Goal: Check status: Check status

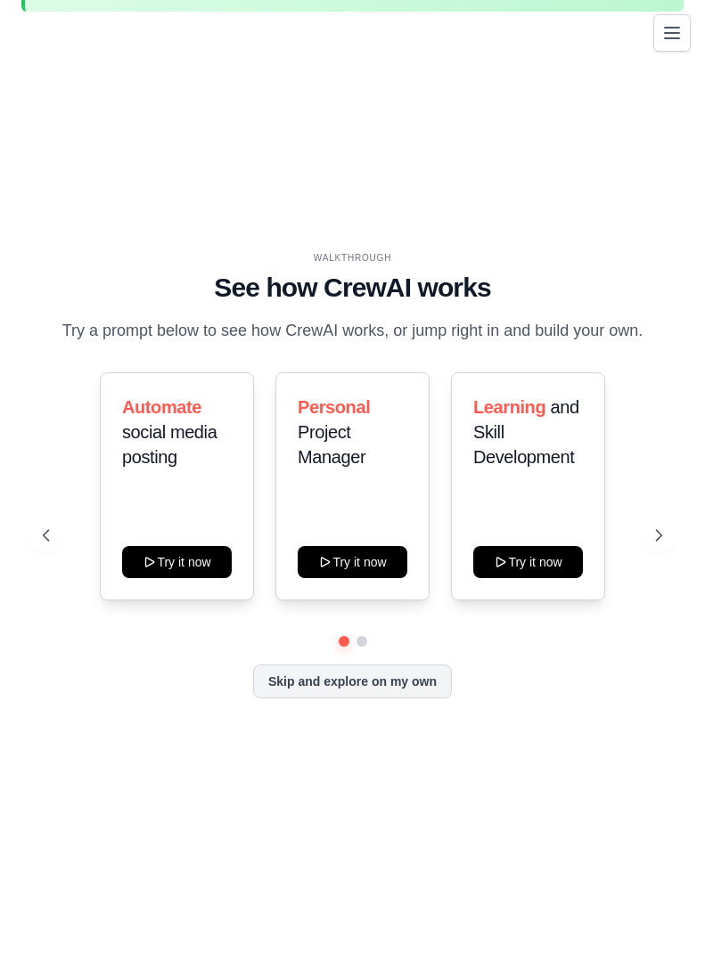
scroll to position [72, 0]
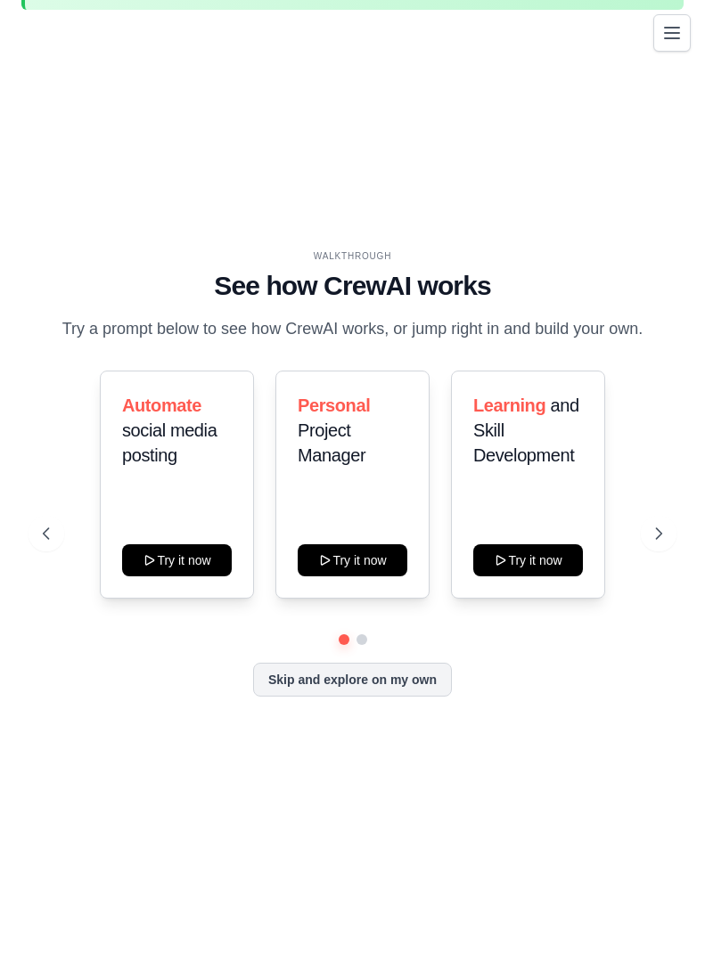
click at [697, 529] on div "You're on a free trial of CrewAI Cloud with full access to all features. Your t…" at bounding box center [352, 448] width 705 height 1005
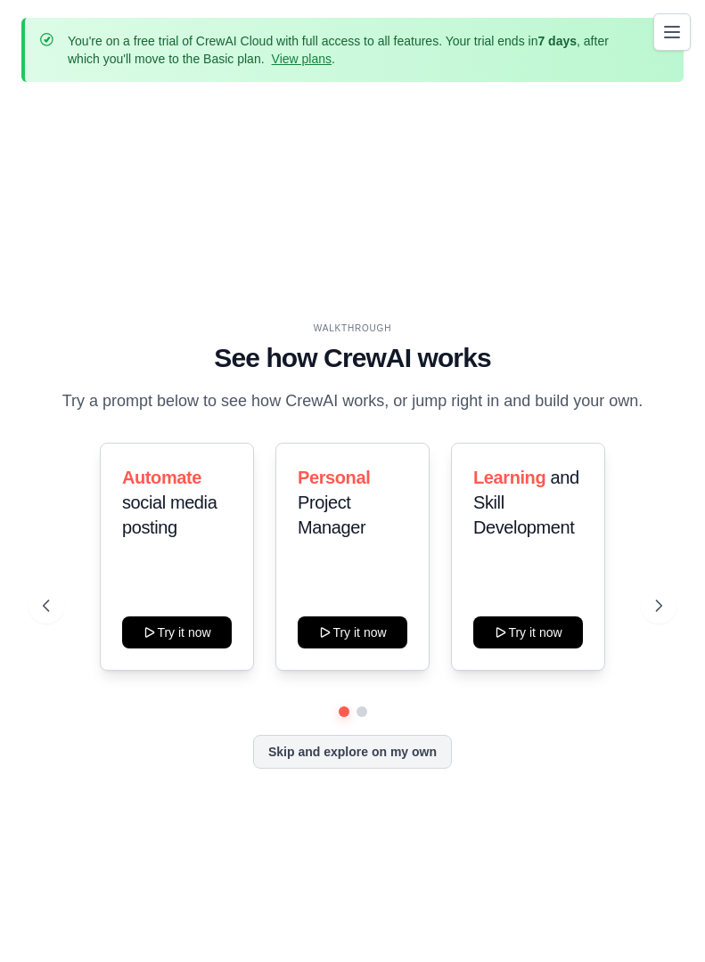
click at [685, 29] on button "Toggle navigation" at bounding box center [671, 31] width 37 height 37
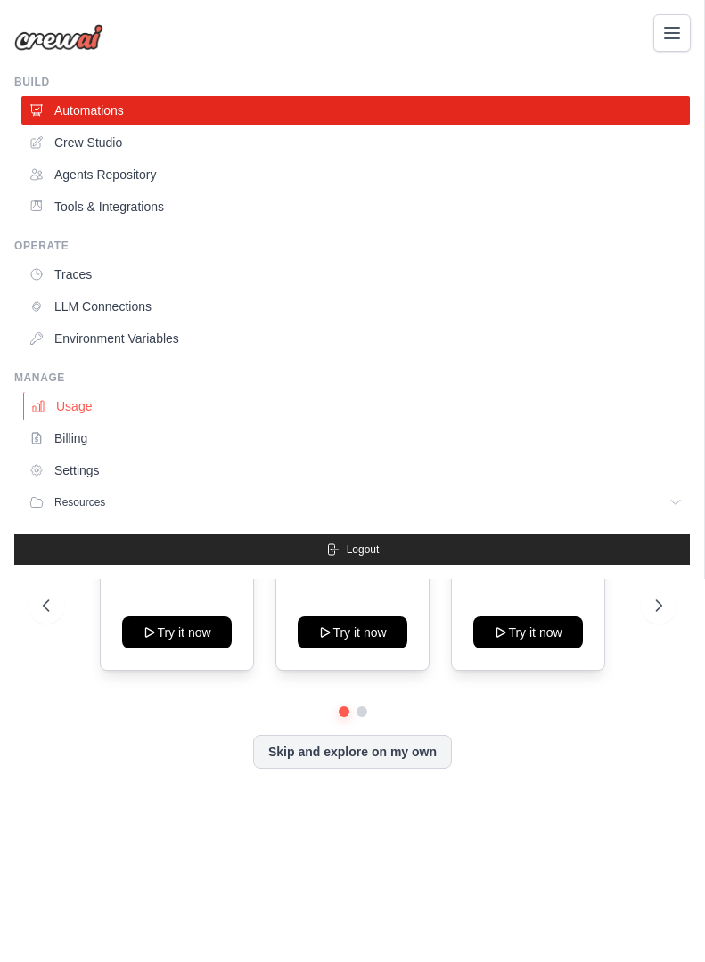
click at [123, 407] on link "Usage" at bounding box center [357, 406] width 668 height 29
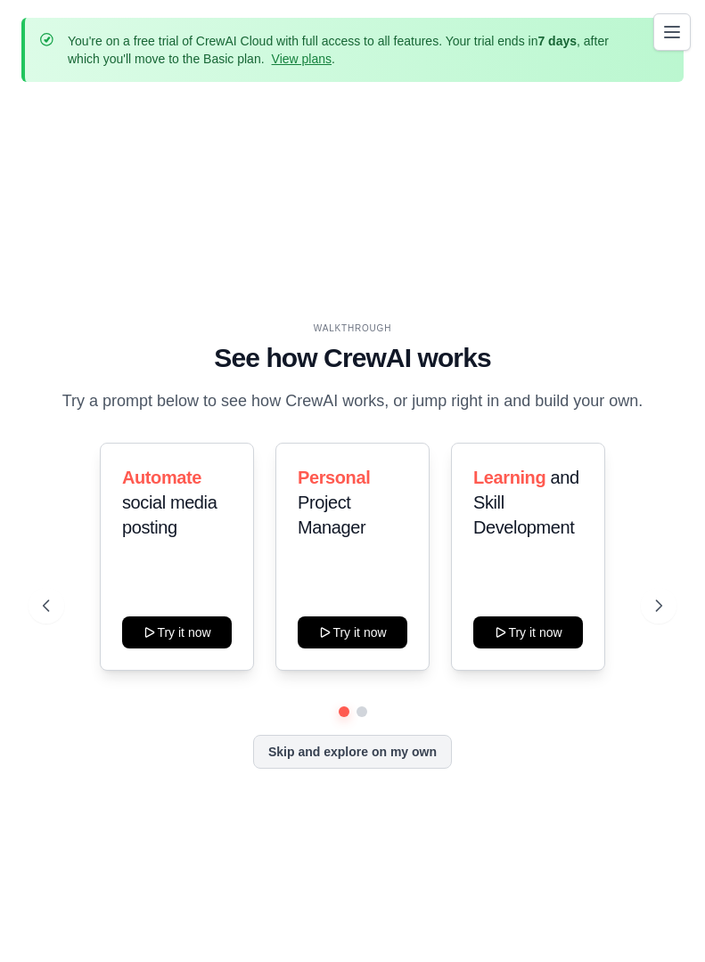
click at [672, 28] on icon "Toggle navigation" at bounding box center [671, 31] width 21 height 21
drag, startPoint x: 563, startPoint y: 569, endPoint x: 679, endPoint y: 24, distance: 557.4
click at [679, 24] on icon "Toggle navigation" at bounding box center [671, 31] width 21 height 21
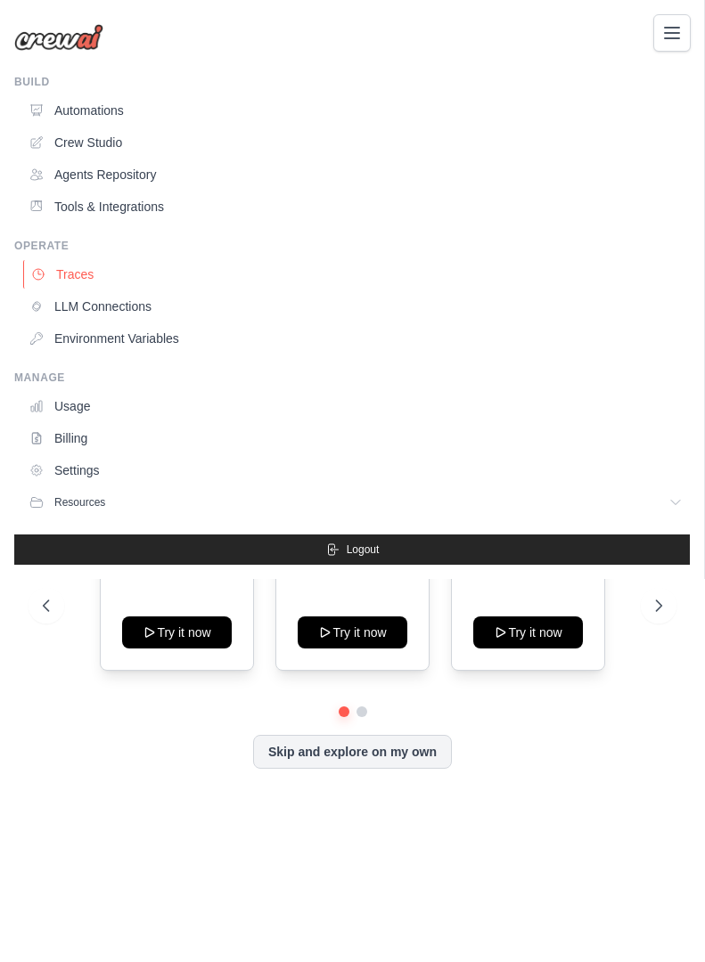
click at [106, 272] on link "Traces" at bounding box center [357, 274] width 668 height 29
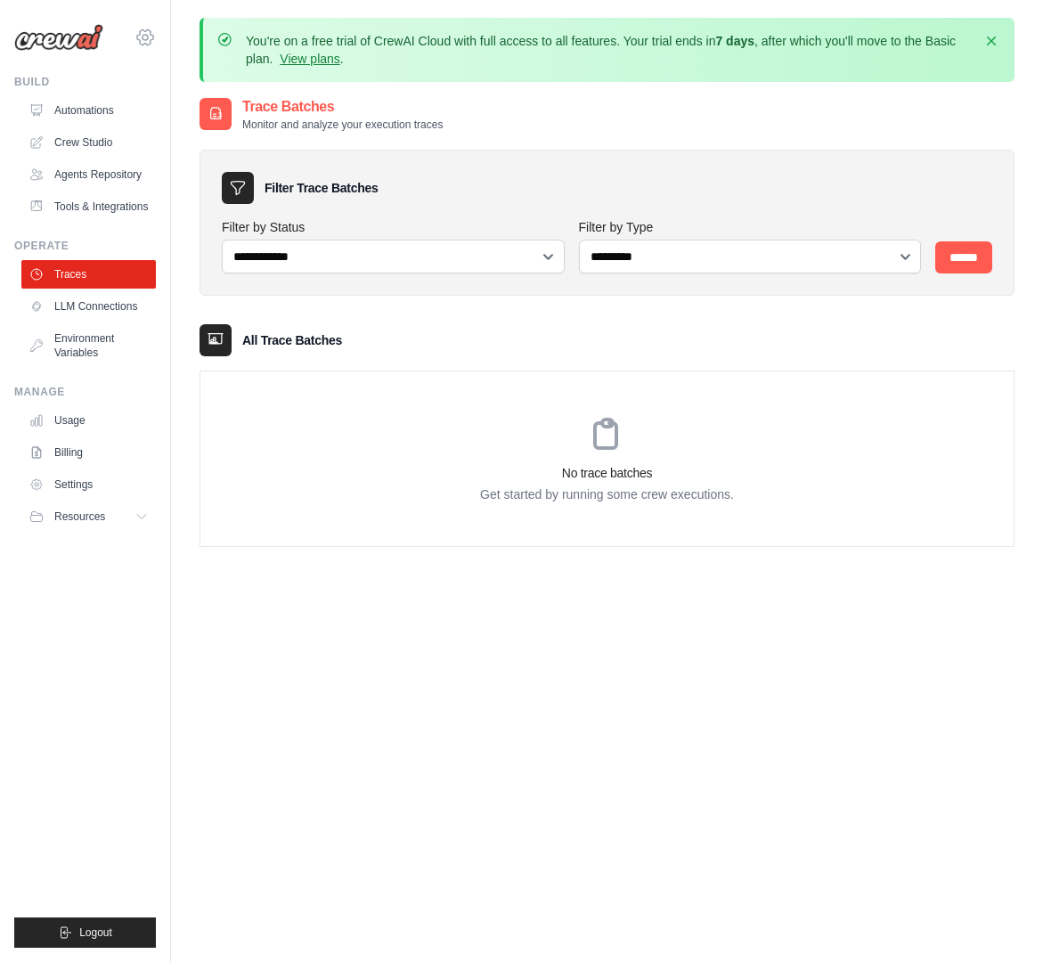
click at [136, 31] on icon at bounding box center [145, 37] width 21 height 21
click at [207, 104] on span "Settings" at bounding box center [221, 111] width 141 height 18
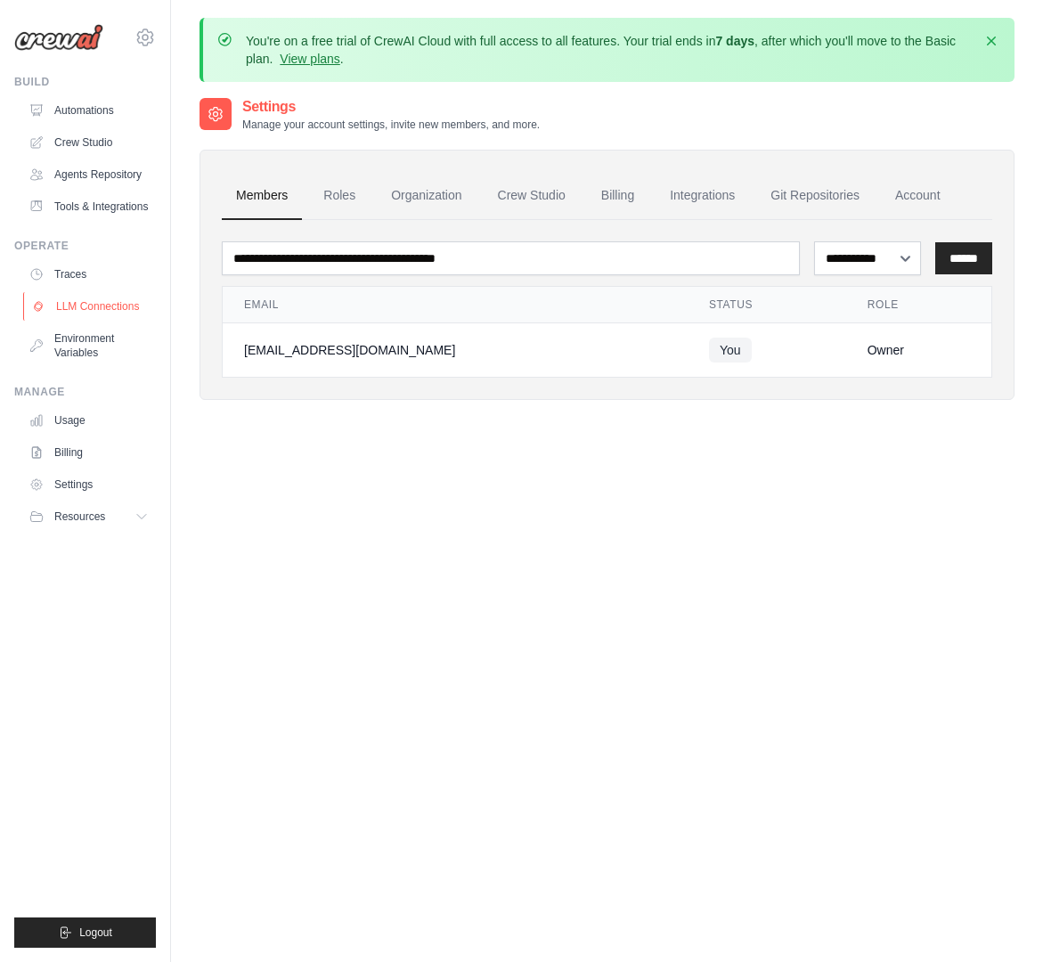
click at [102, 299] on link "LLM Connections" at bounding box center [90, 306] width 135 height 29
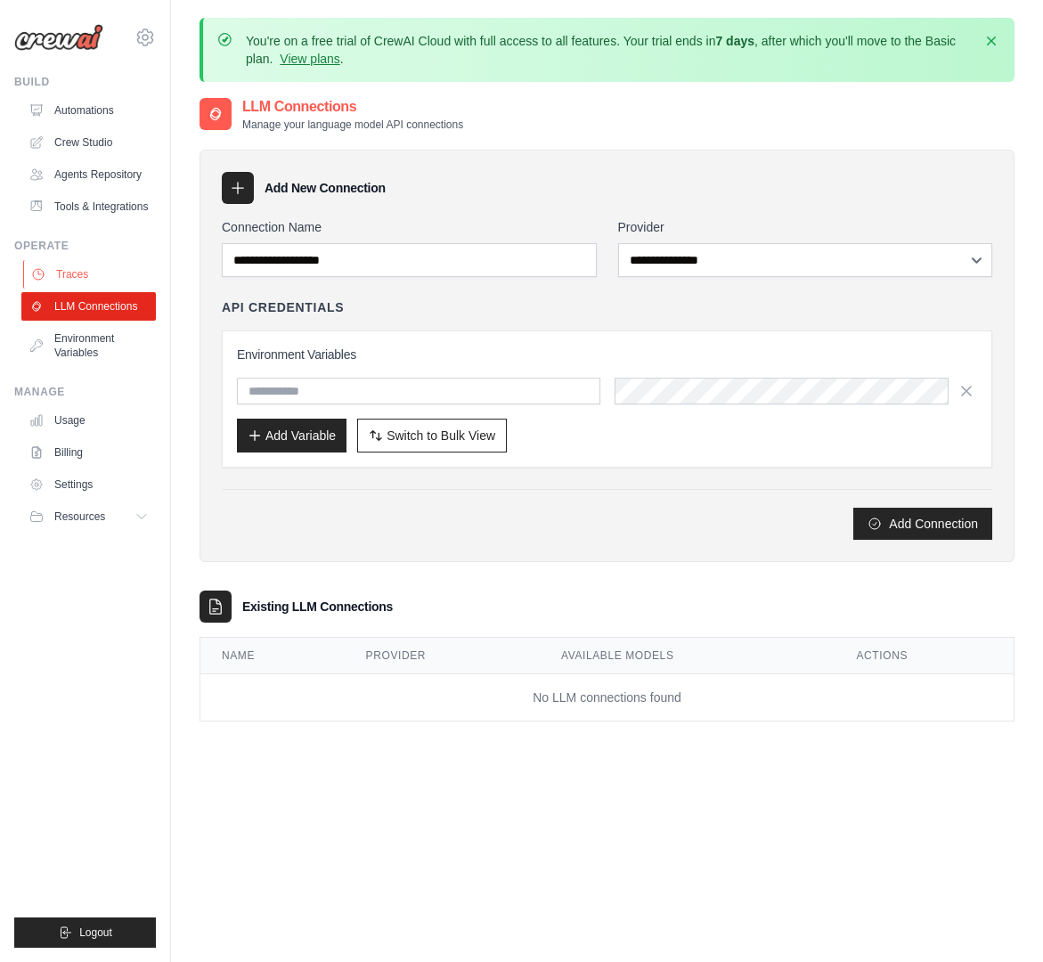
click at [98, 274] on link "Traces" at bounding box center [90, 274] width 135 height 29
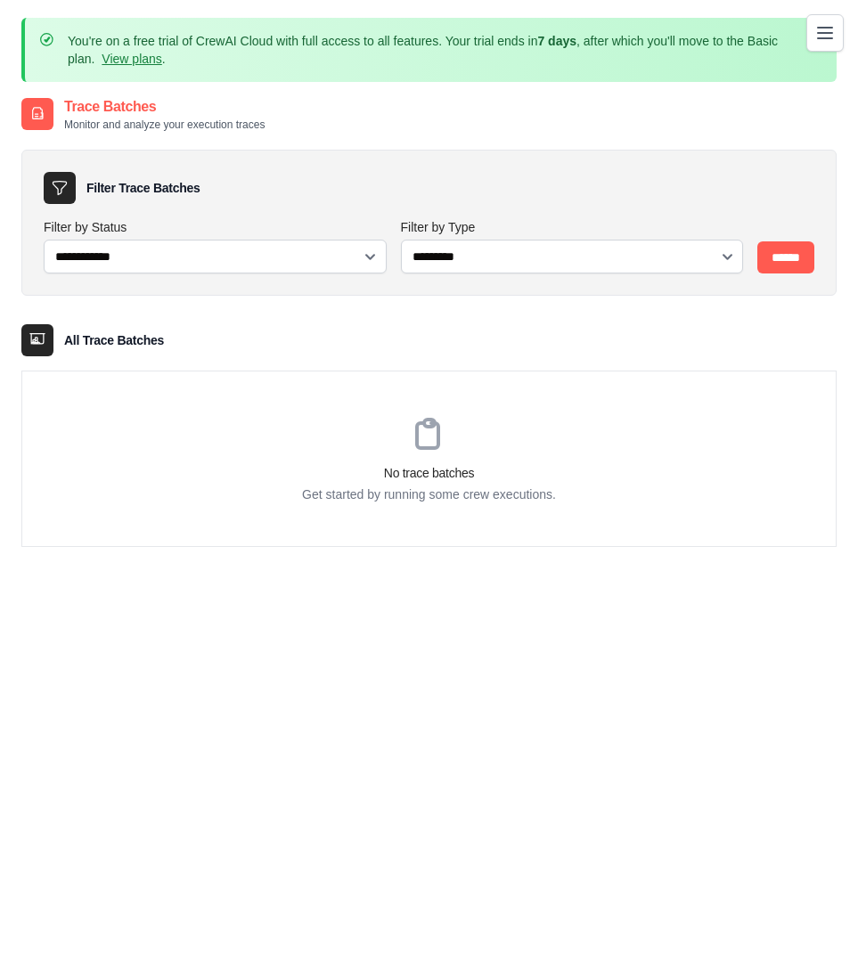
click at [672, 633] on div "**********" at bounding box center [428, 577] width 815 height 962
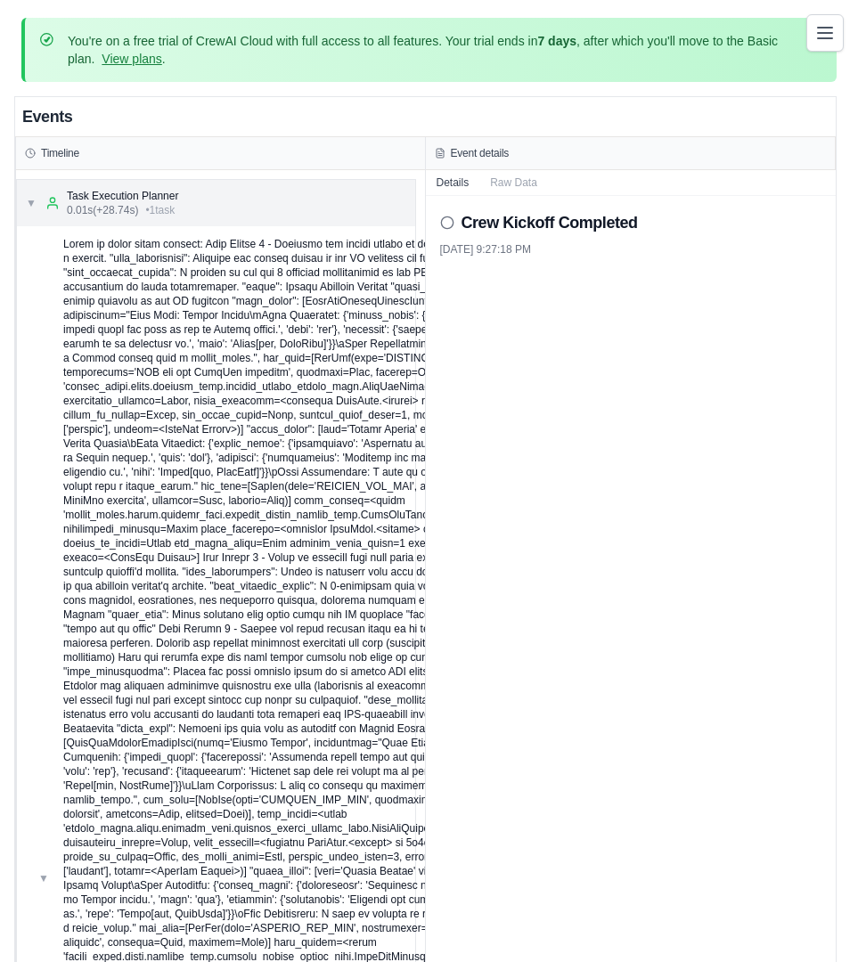
click at [30, 205] on span "▼" at bounding box center [31, 203] width 11 height 14
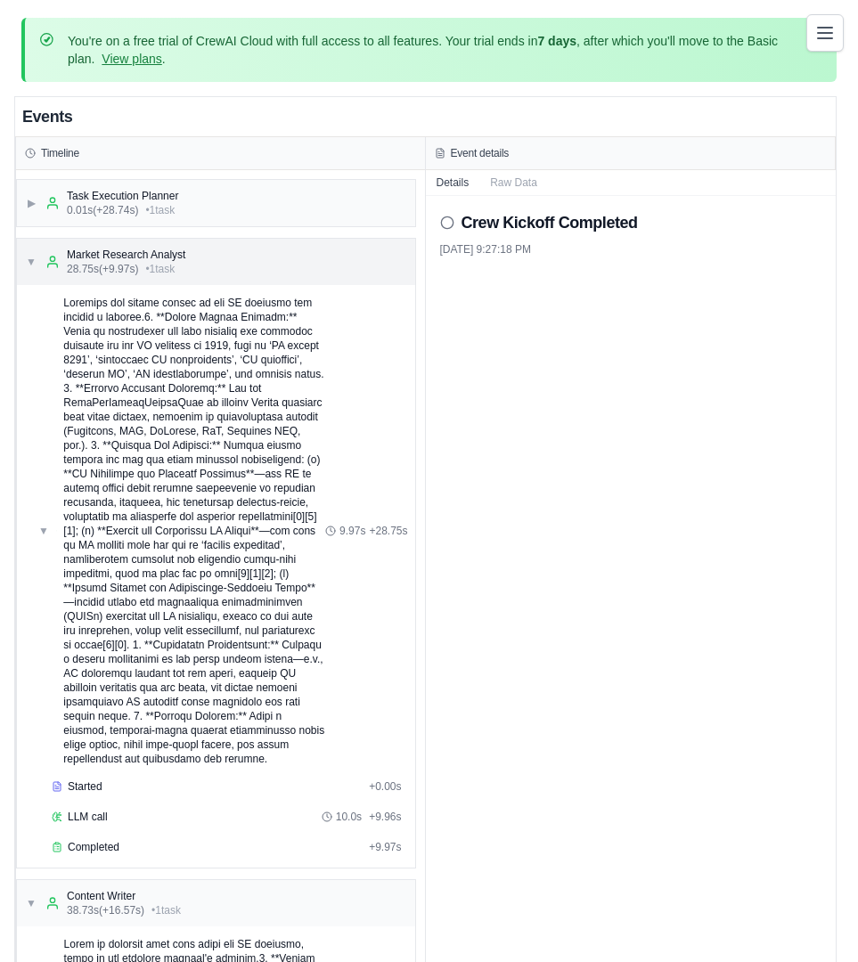
click at [29, 263] on span "▼" at bounding box center [31, 262] width 11 height 14
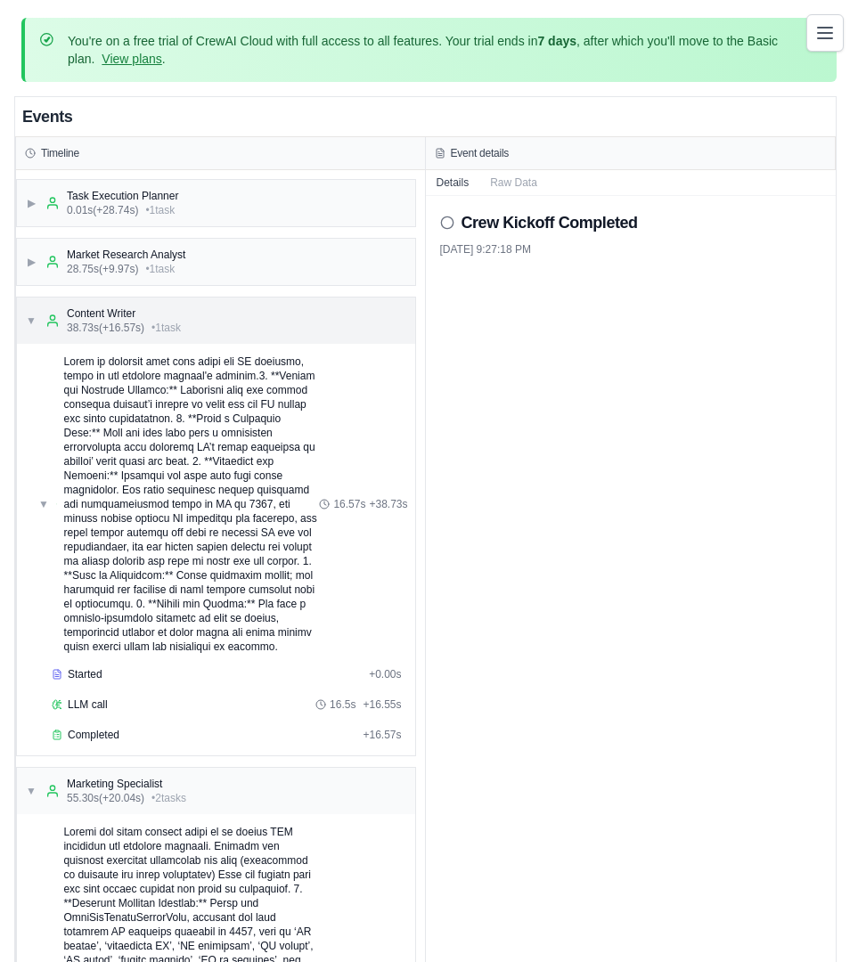
click at [23, 331] on div "▼ Content Writer 38.73s (+16.57s) • 1 task" at bounding box center [216, 321] width 398 height 46
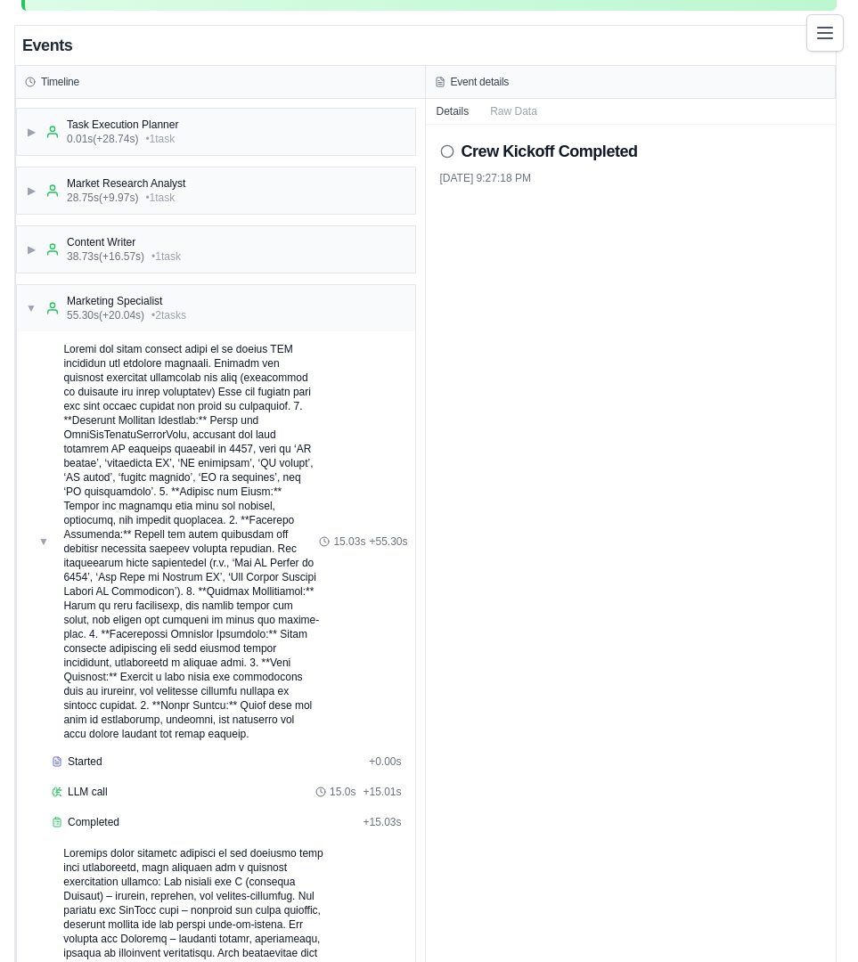
scroll to position [101, 0]
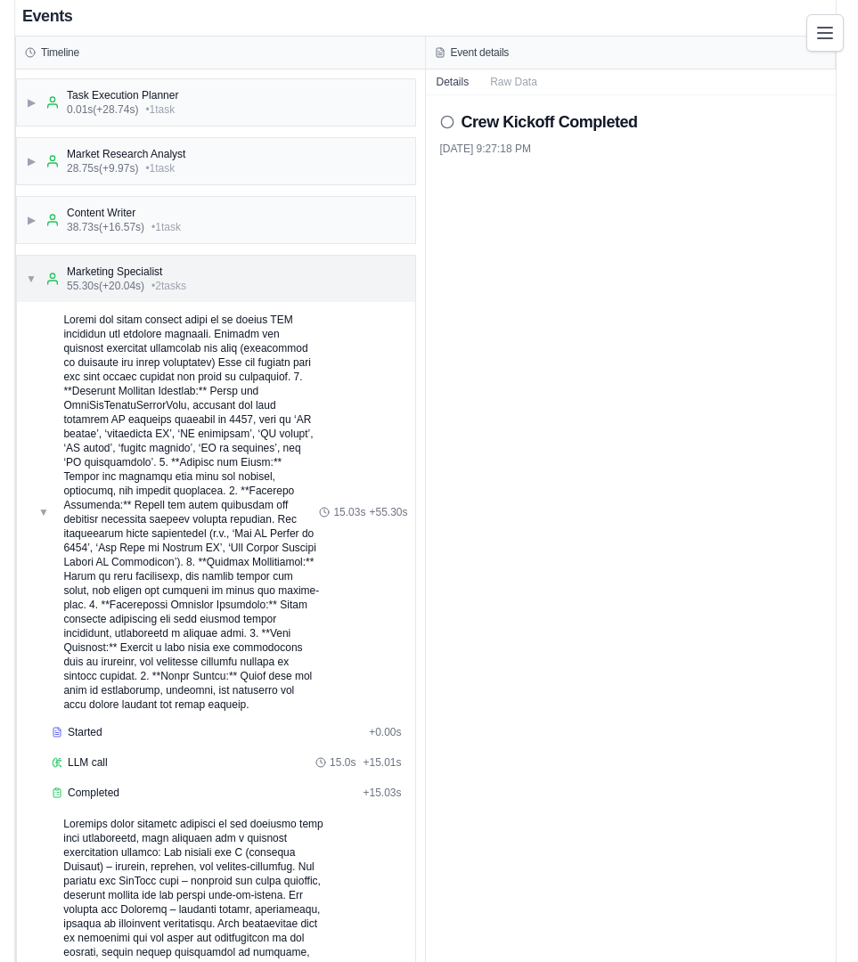
click at [33, 279] on span "▼" at bounding box center [31, 279] width 11 height 14
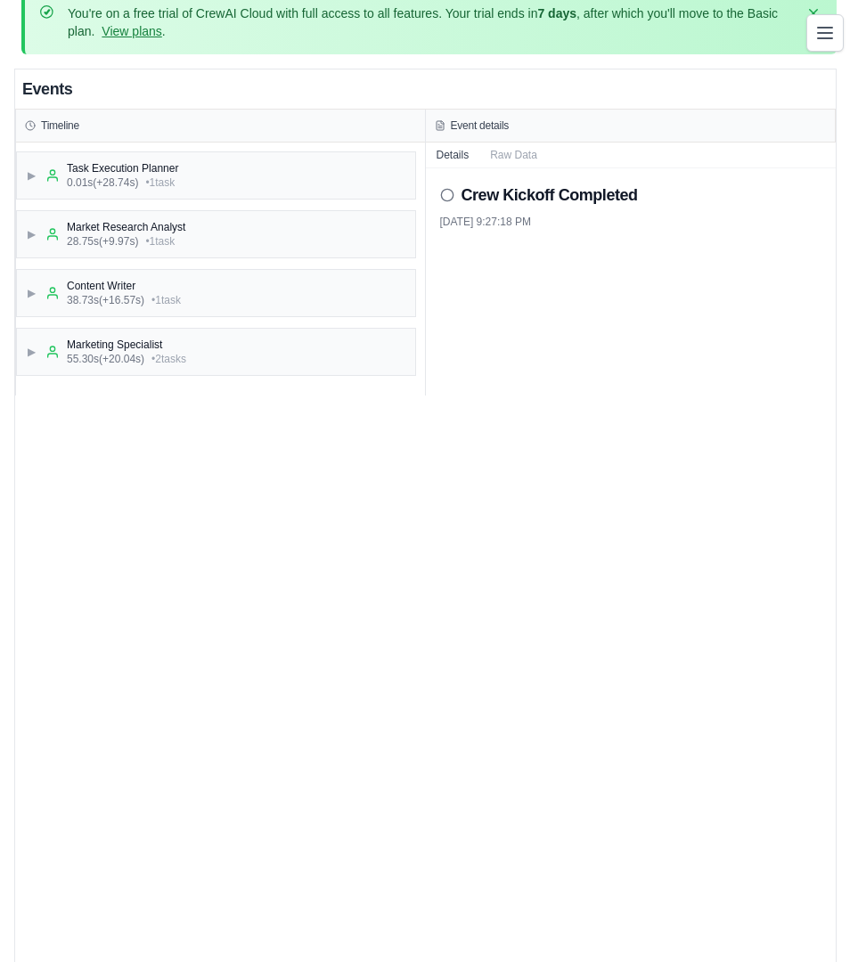
scroll to position [53, 0]
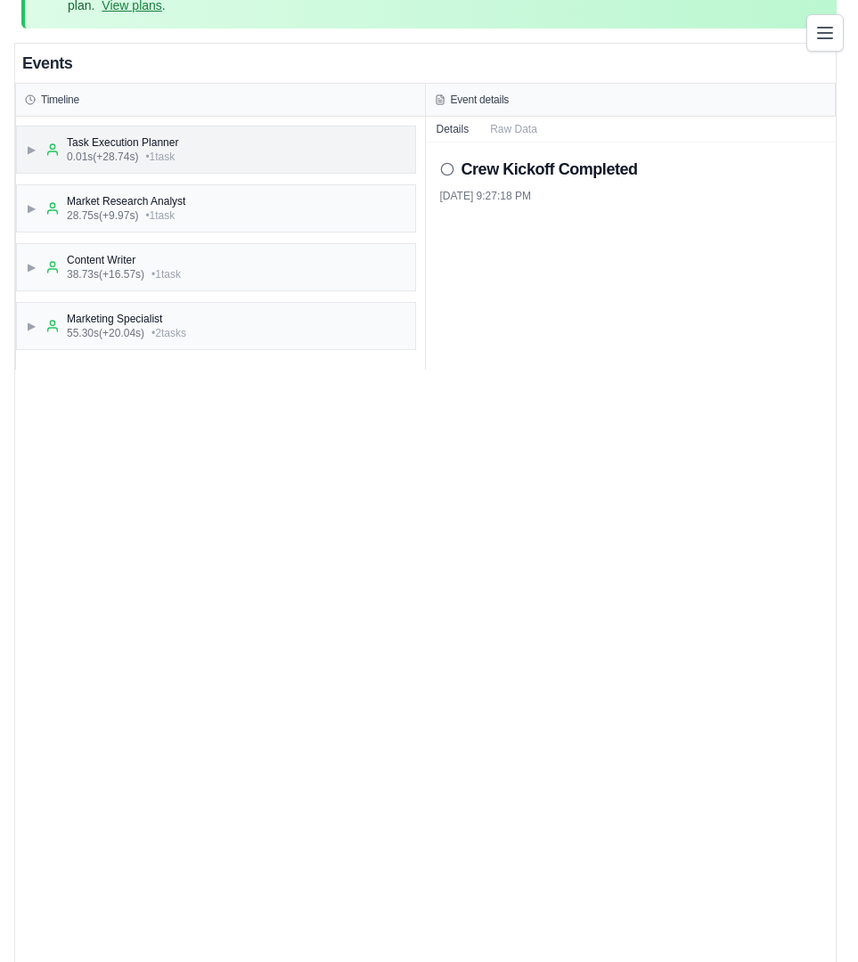
click at [26, 146] on span "▶" at bounding box center [31, 150] width 11 height 14
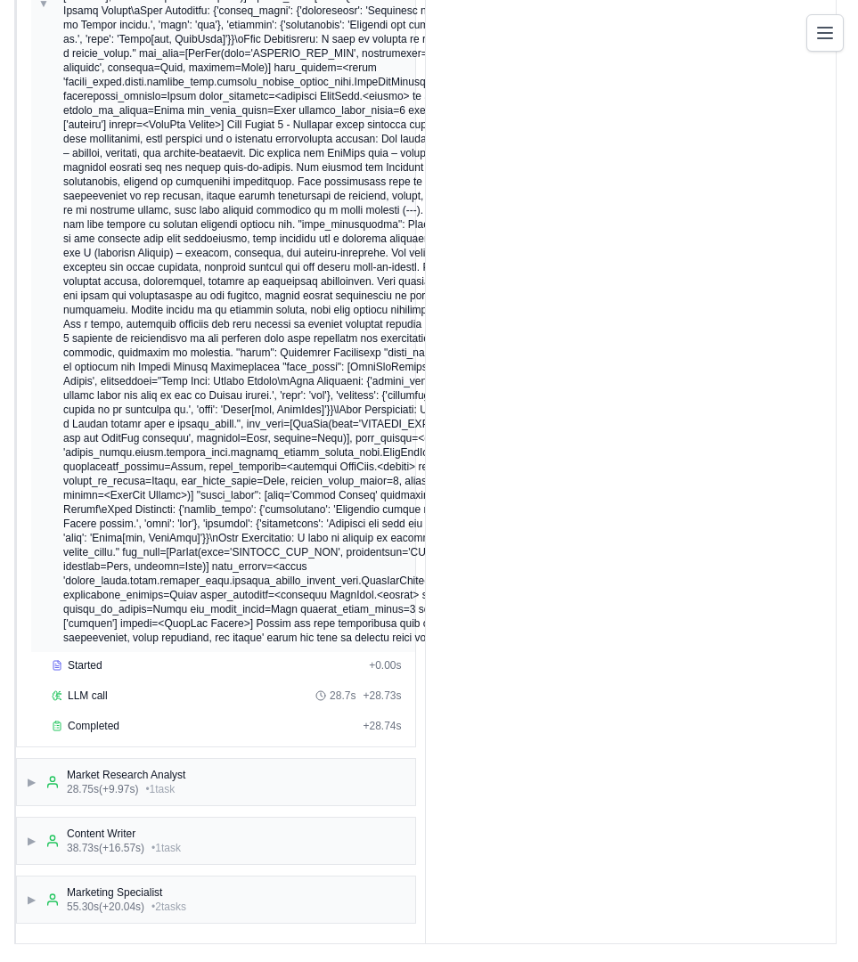
scroll to position [960, 0]
click at [26, 777] on span "▶" at bounding box center [31, 782] width 11 height 14
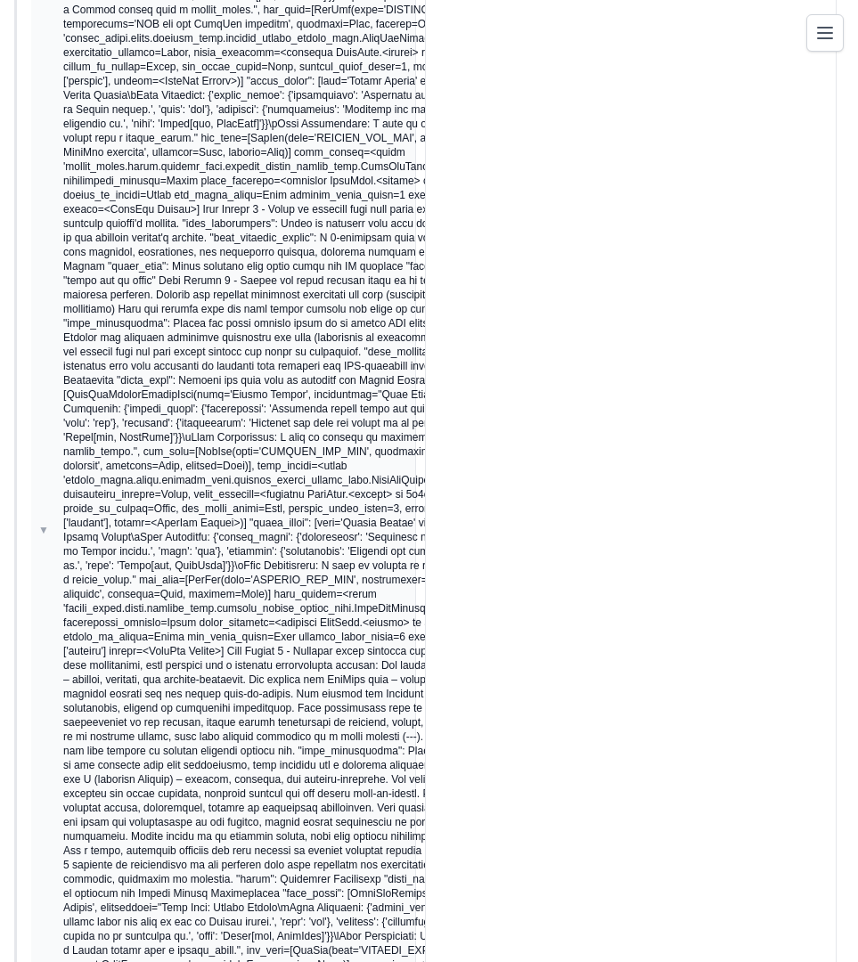
scroll to position [0, 0]
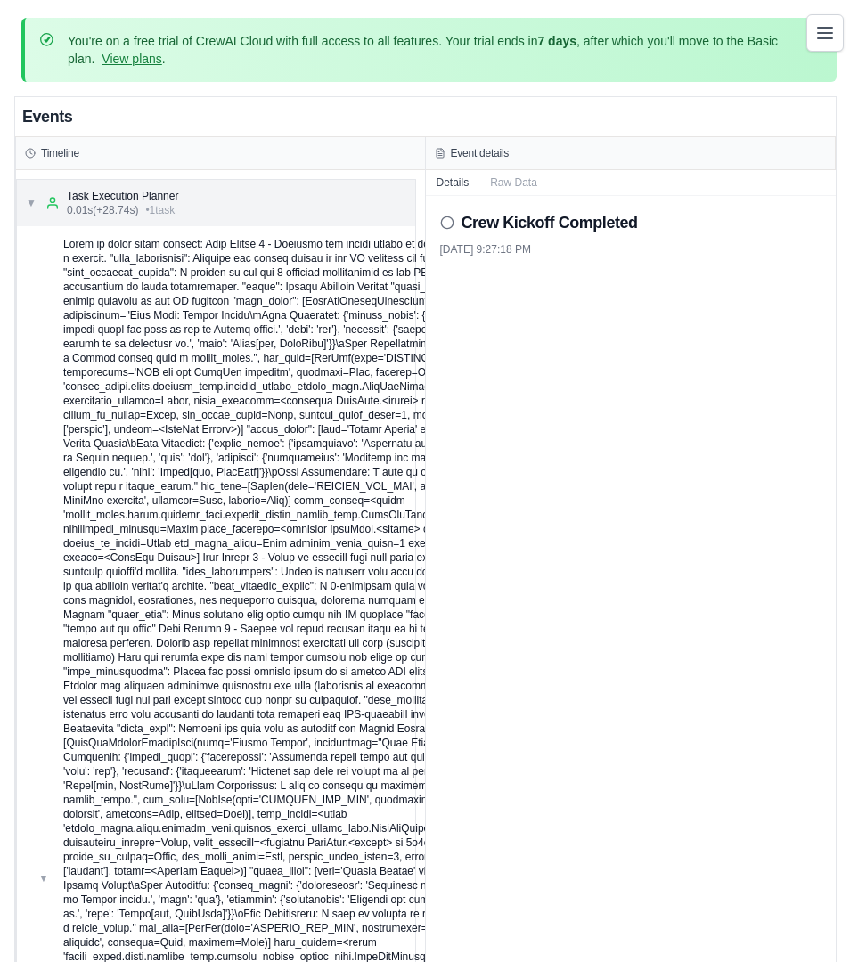
click at [37, 204] on div "▼ Task Execution Planner 0.01s (+28.74s) • 1 task" at bounding box center [102, 203] width 152 height 29
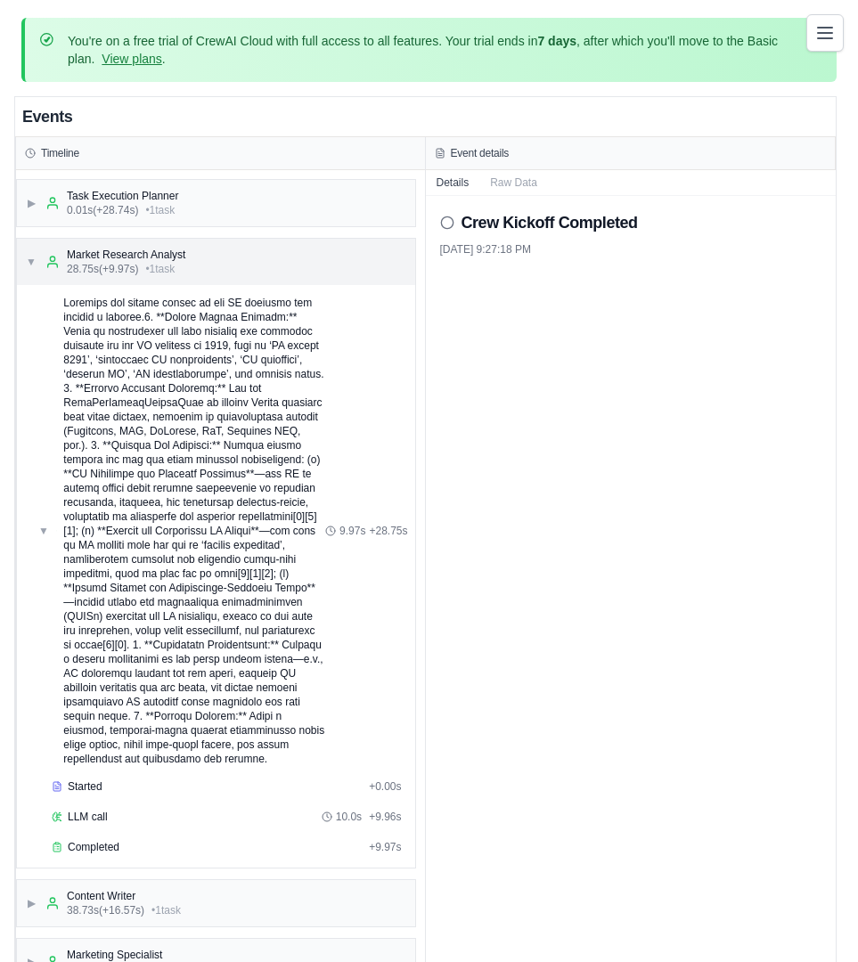
click at [21, 257] on div "▼ Market Research Analyst 28.75s (+9.97s) • 1 task" at bounding box center [216, 262] width 398 height 46
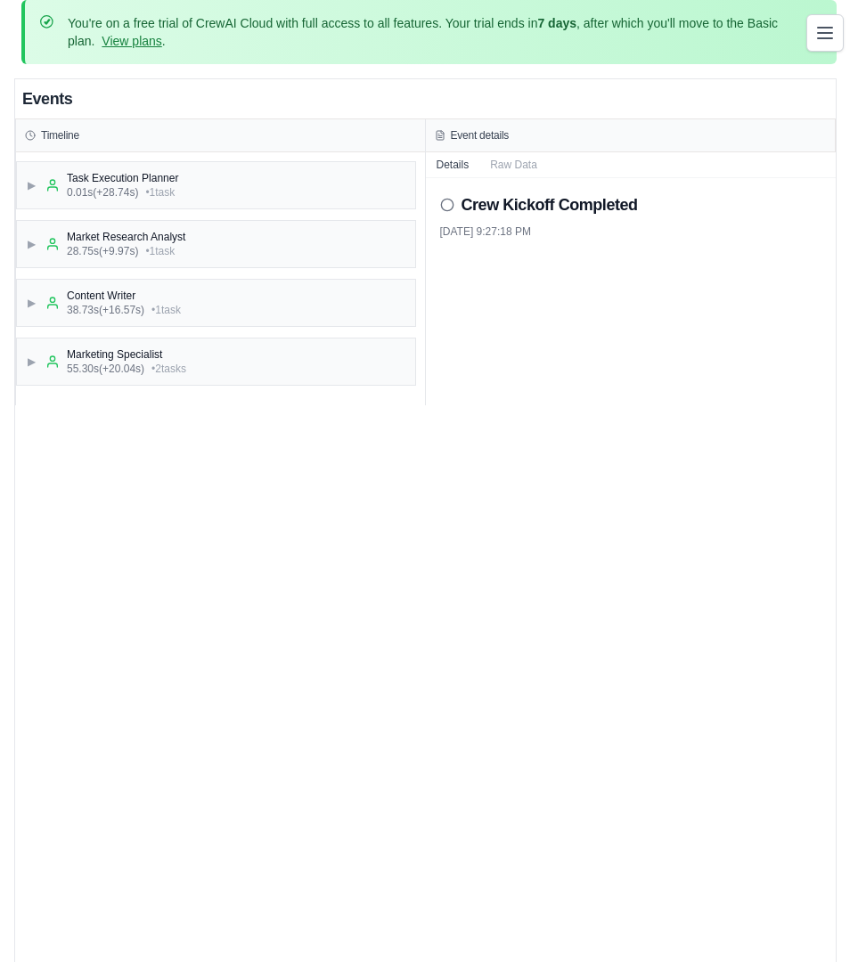
scroll to position [20, 0]
click at [526, 167] on button "Raw Data" at bounding box center [513, 162] width 69 height 25
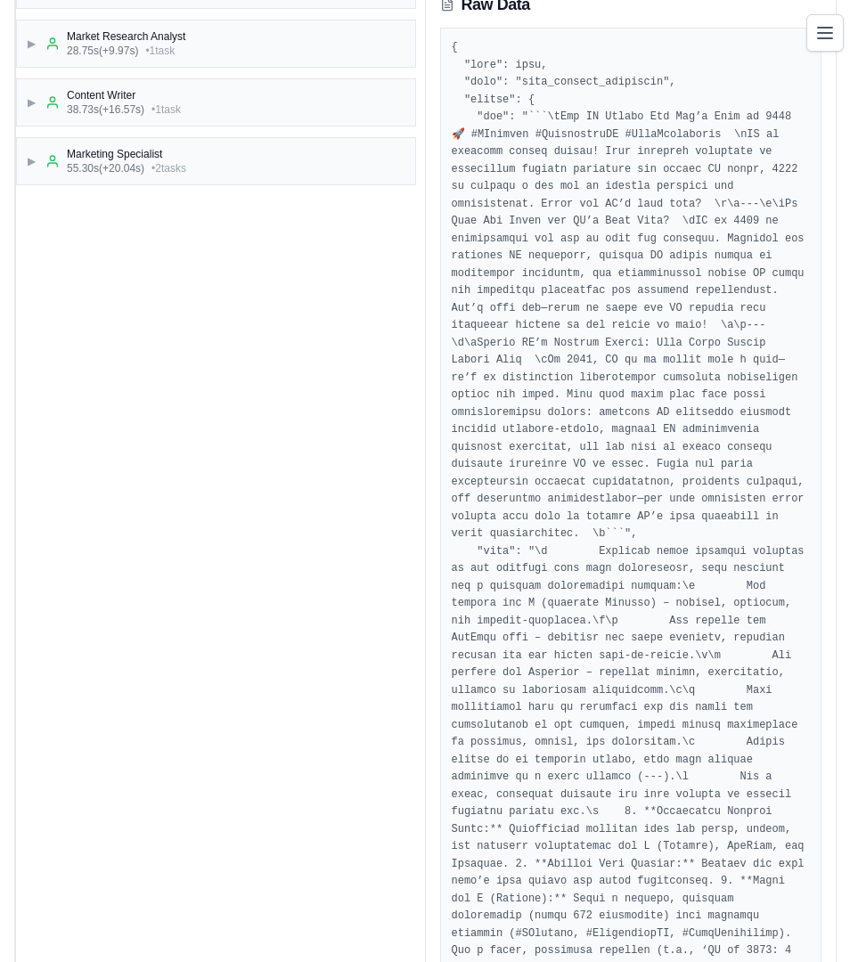
scroll to position [0, 0]
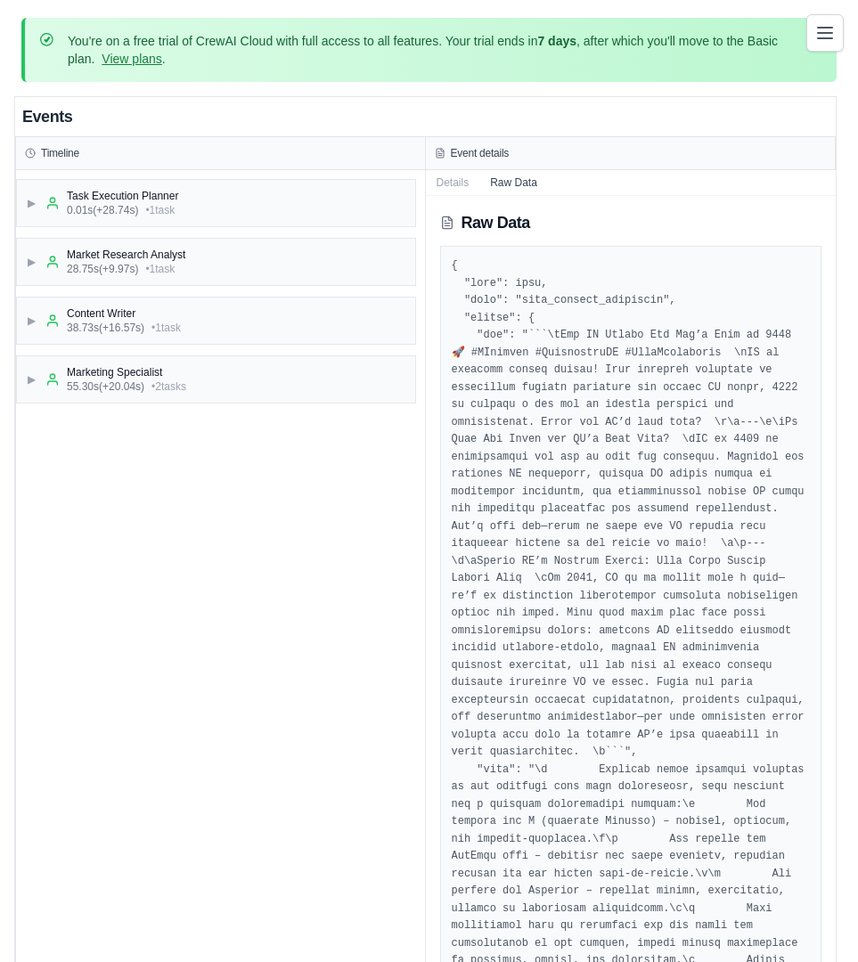
drag, startPoint x: 454, startPoint y: 184, endPoint x: 474, endPoint y: 195, distance: 23.5
click at [454, 184] on button "Details" at bounding box center [453, 182] width 54 height 25
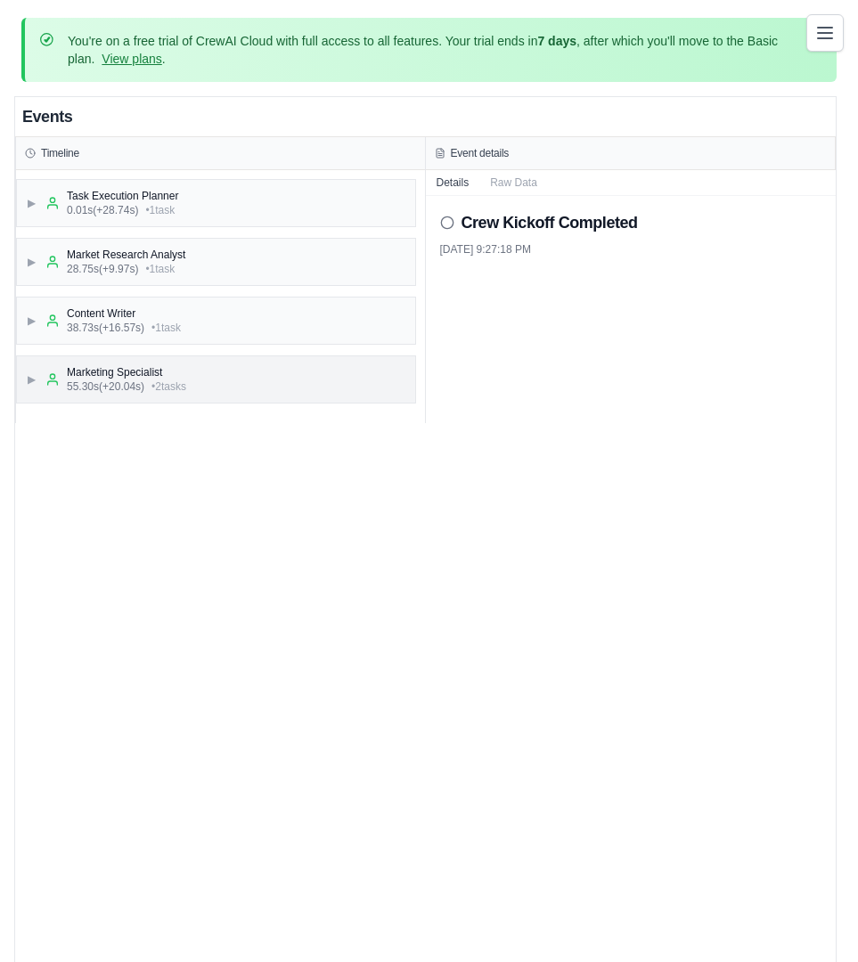
drag, startPoint x: 87, startPoint y: 396, endPoint x: 67, endPoint y: 392, distance: 21.0
click at [87, 396] on div "▶ Marketing Specialist 55.30s (+20.04s) • 2 task s" at bounding box center [216, 379] width 398 height 46
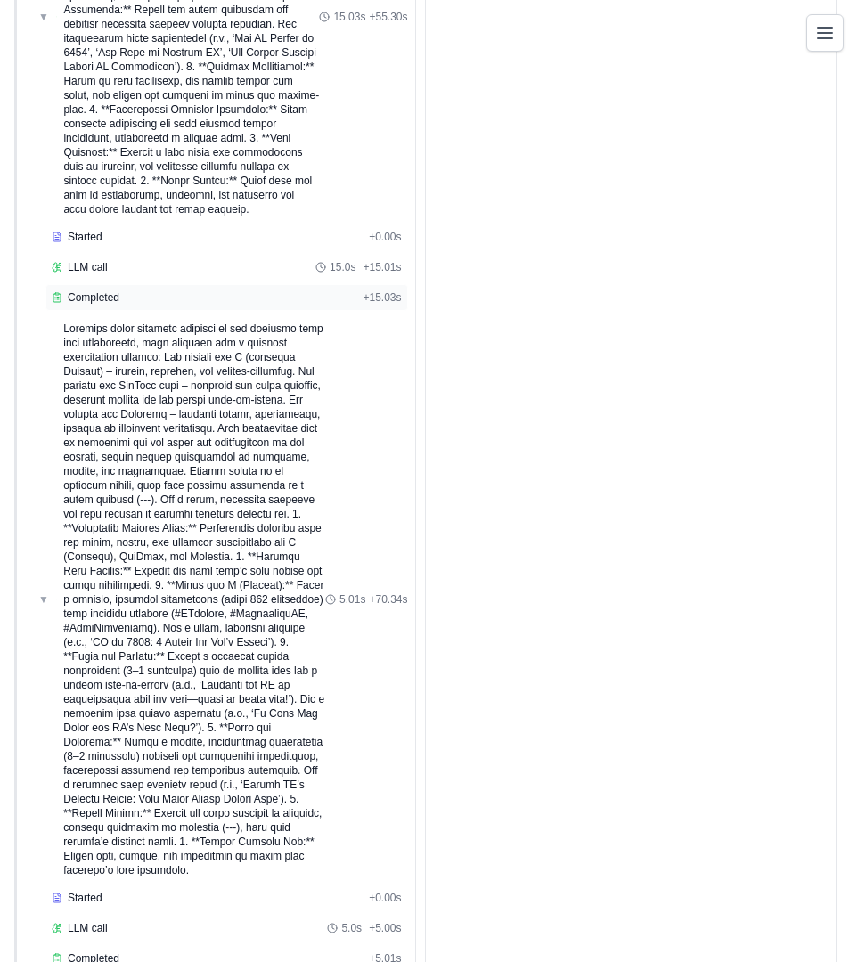
scroll to position [624, 0]
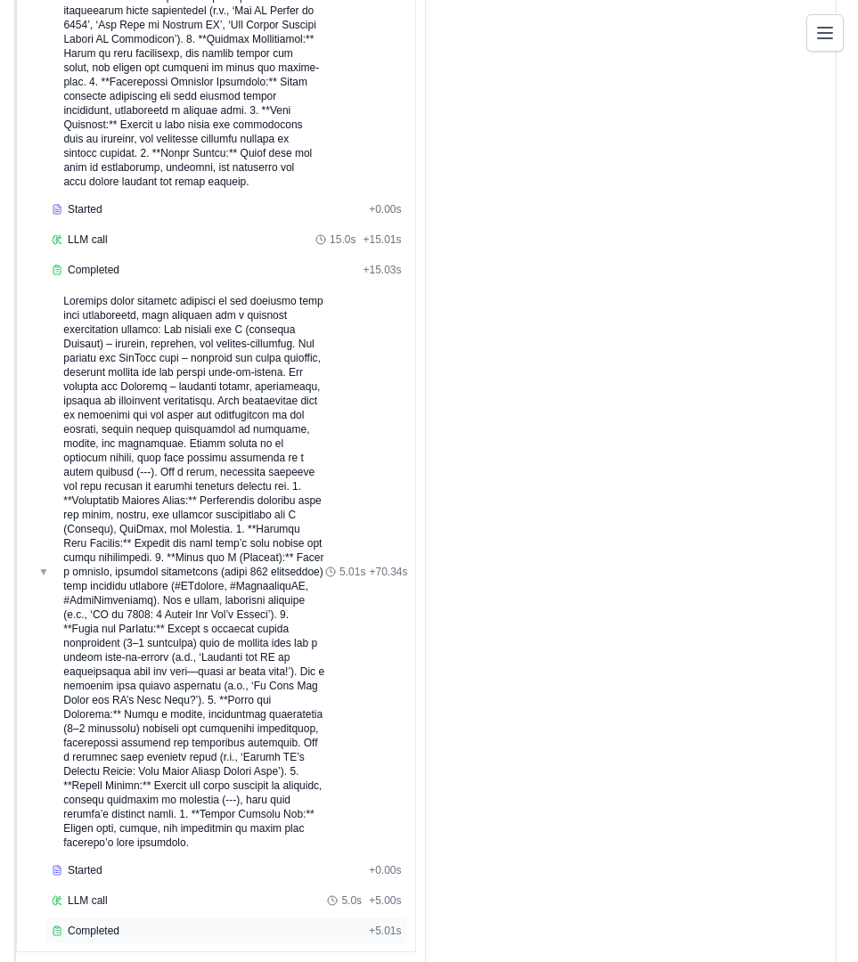
click at [292, 924] on div "Completed" at bounding box center [207, 931] width 310 height 14
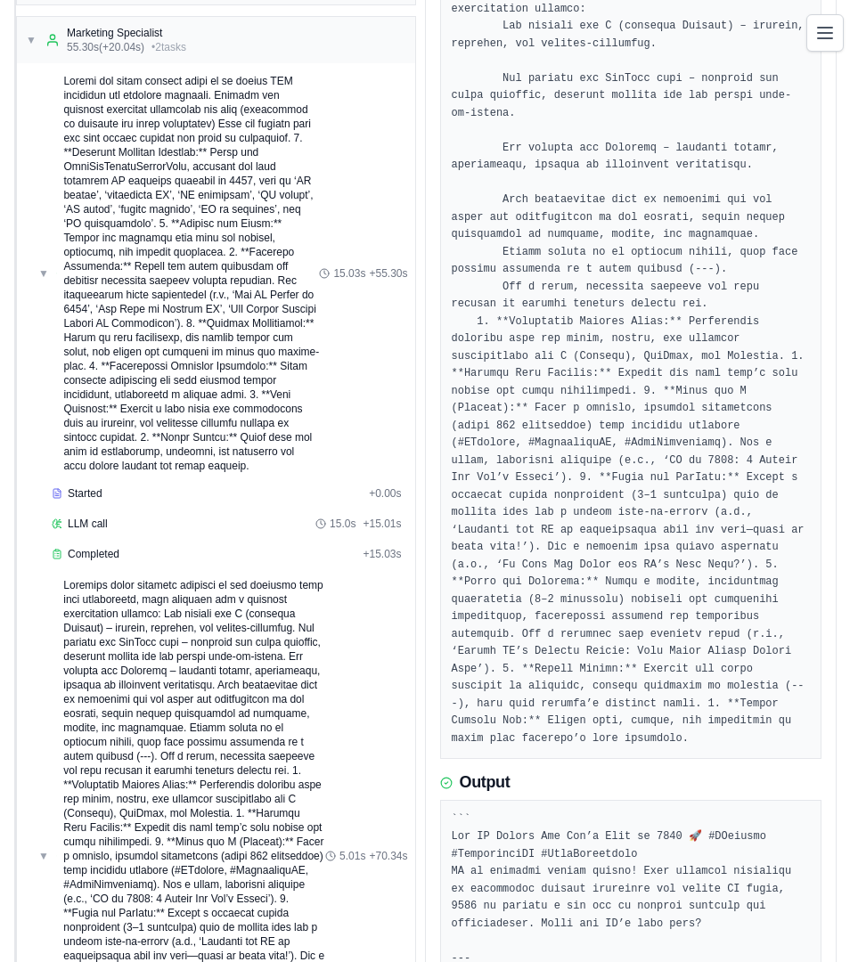
scroll to position [0, 0]
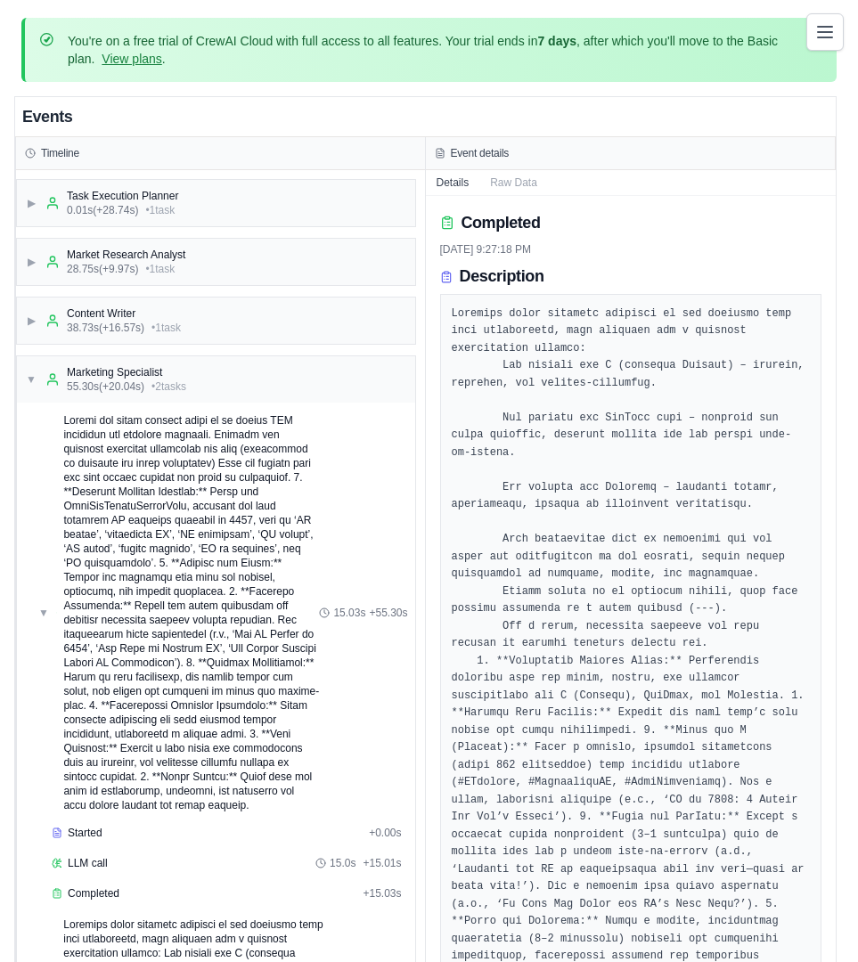
click at [814, 39] on icon "Toggle navigation" at bounding box center [824, 31] width 21 height 21
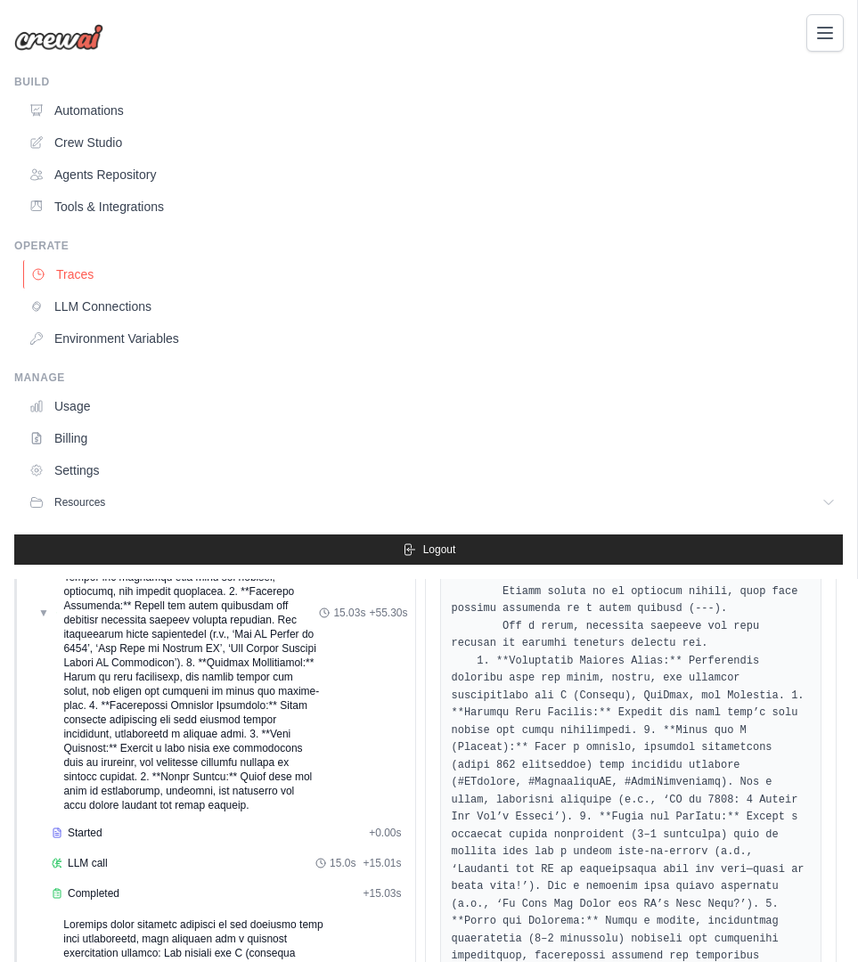
click at [102, 285] on link "Traces" at bounding box center [433, 274] width 821 height 29
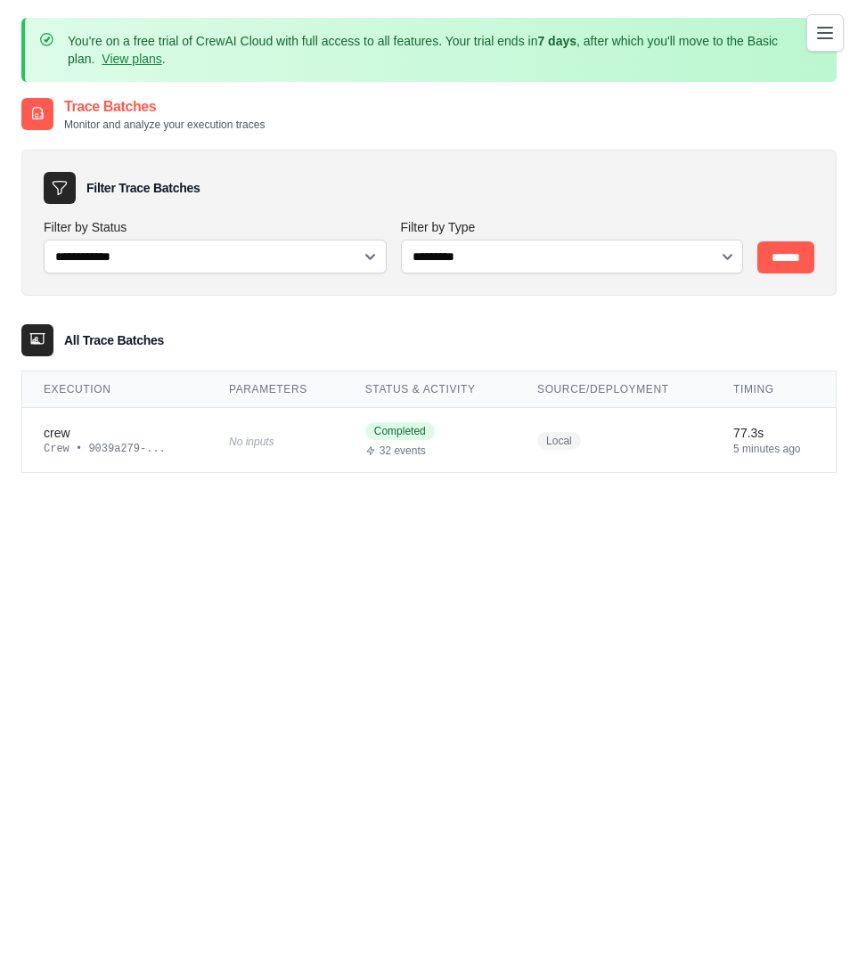
click at [843, 449] on div "You're on a free trial of CrewAI Cloud with full access to all features. Your t…" at bounding box center [429, 538] width 858 height 1041
click at [814, 582] on div "**********" at bounding box center [428, 577] width 815 height 962
click at [0, 526] on div "You're on a free trial of CrewAI Cloud with full access to all features. Your t…" at bounding box center [429, 538] width 858 height 1041
click at [0, 429] on div "You're on a free trial of CrewAI Cloud with full access to all features. Your t…" at bounding box center [429, 538] width 858 height 1041
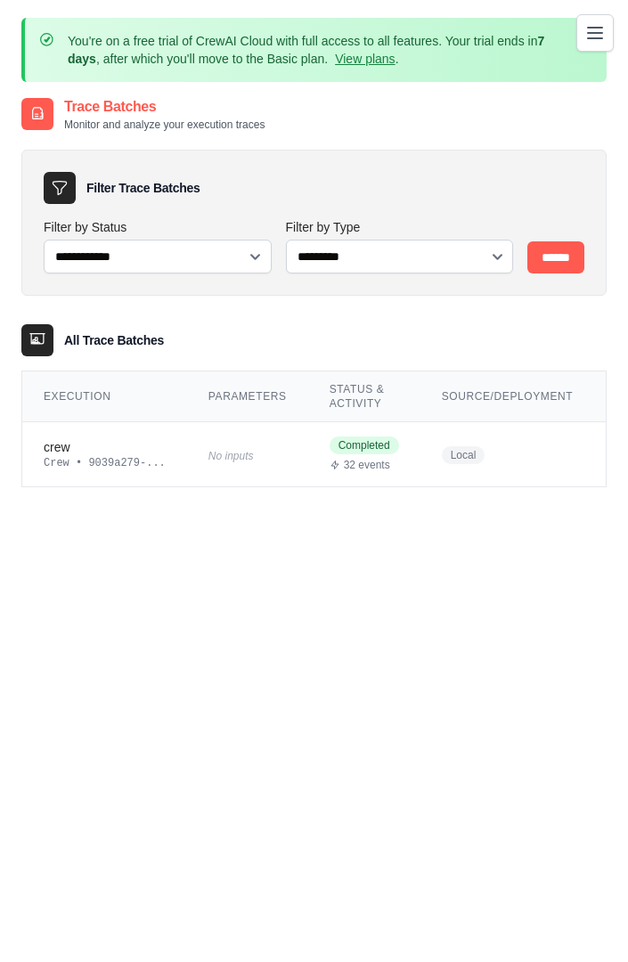
click at [274, 282] on div "**********" at bounding box center [313, 223] width 585 height 146
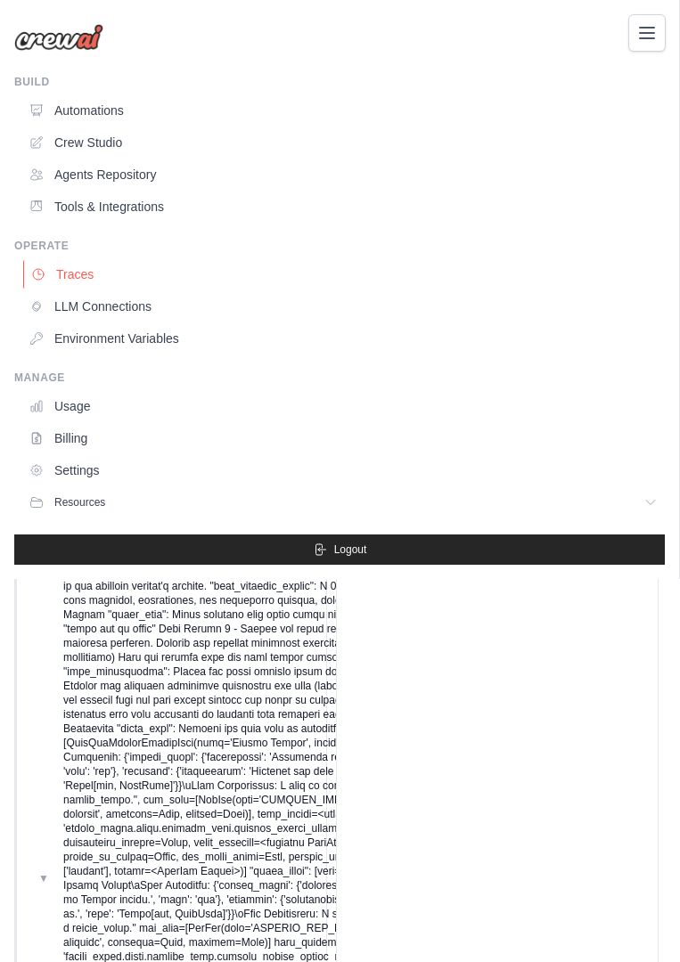
click at [87, 272] on link "Traces" at bounding box center [344, 274] width 643 height 29
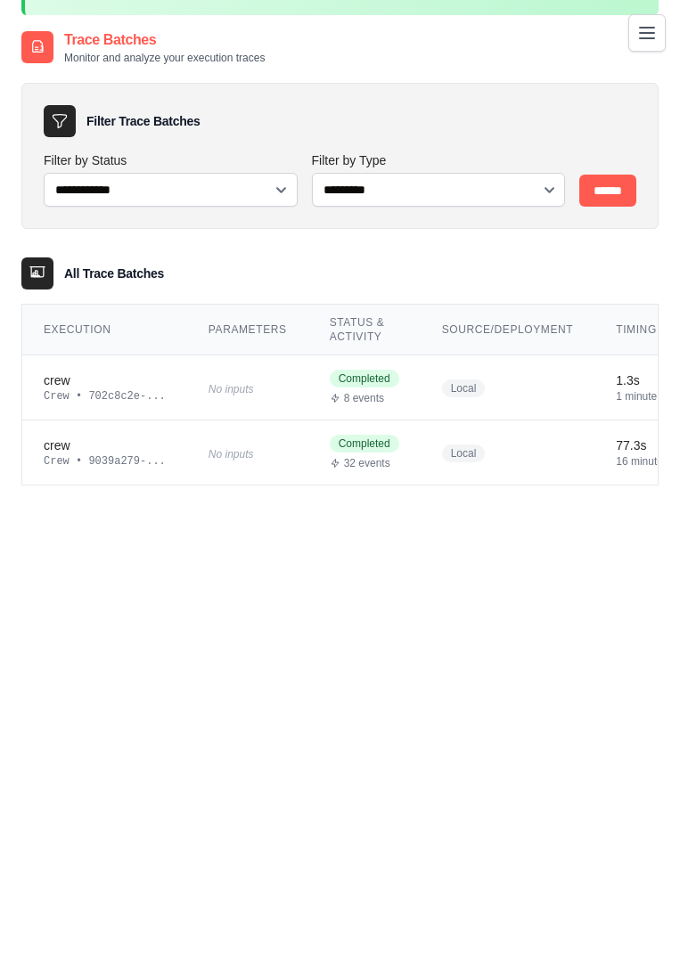
scroll to position [72, 0]
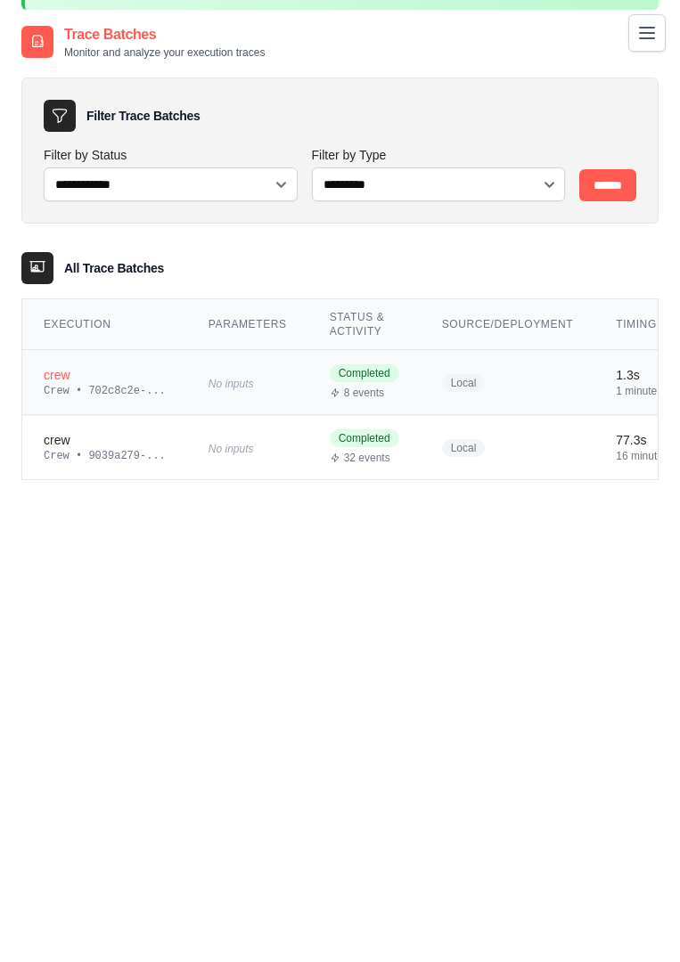
drag, startPoint x: 228, startPoint y: 369, endPoint x: 214, endPoint y: 370, distance: 14.3
click at [228, 369] on td "No inputs" at bounding box center [247, 382] width 121 height 65
